Goal: Task Accomplishment & Management: Use online tool/utility

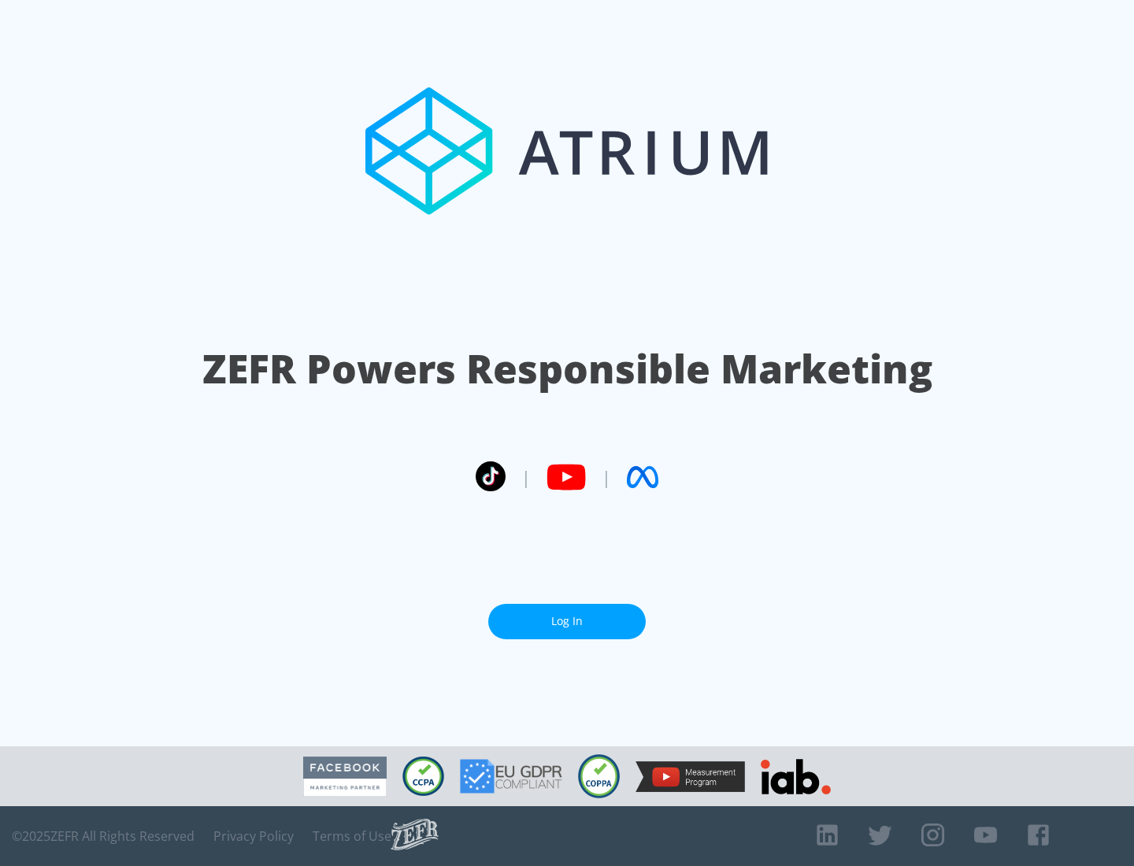
click at [567, 615] on link "Log In" at bounding box center [566, 621] width 157 height 35
